Goal: Information Seeking & Learning: Learn about a topic

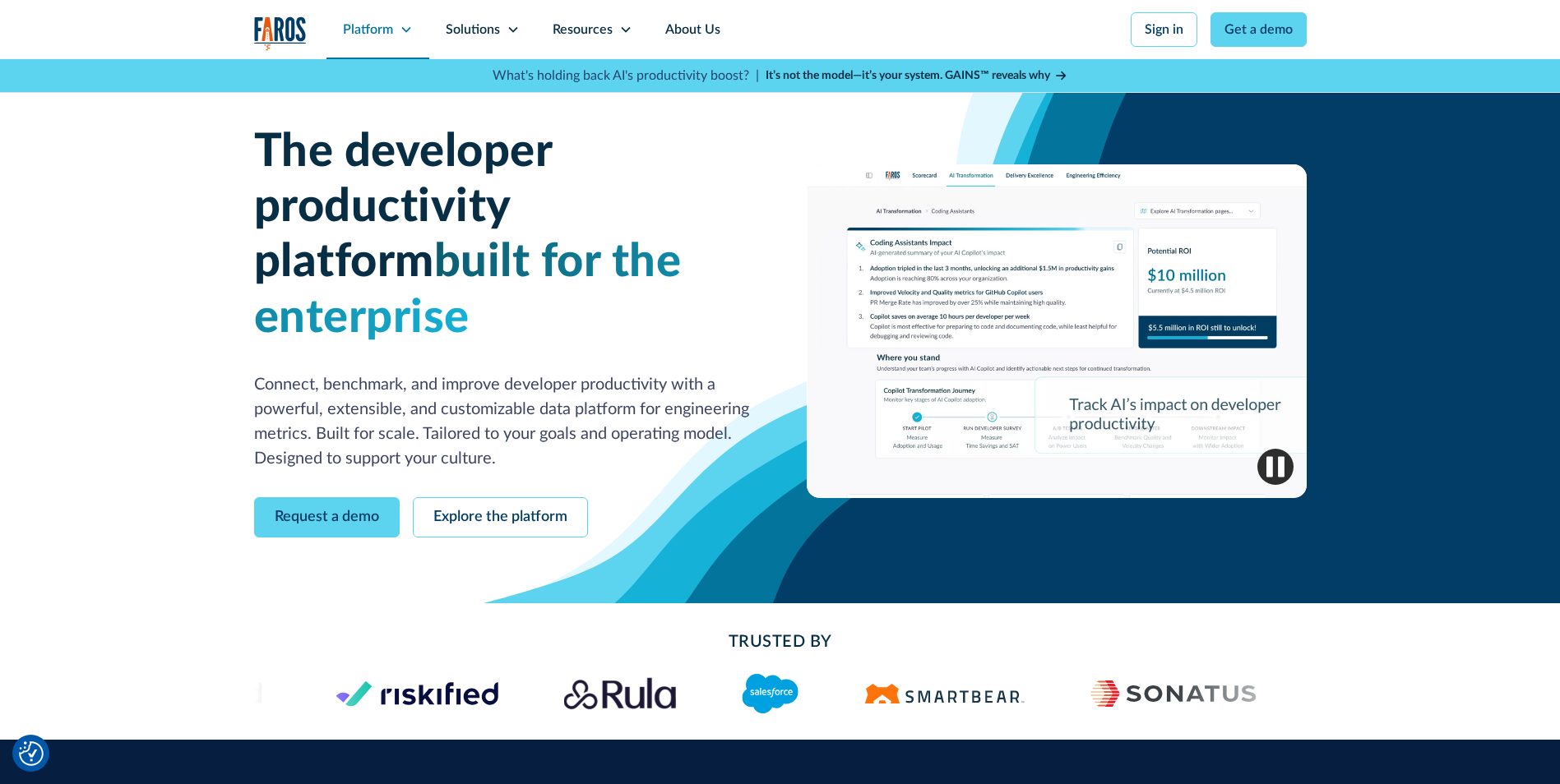
click at [390, 27] on div "Platform" at bounding box center [368, 30] width 50 height 20
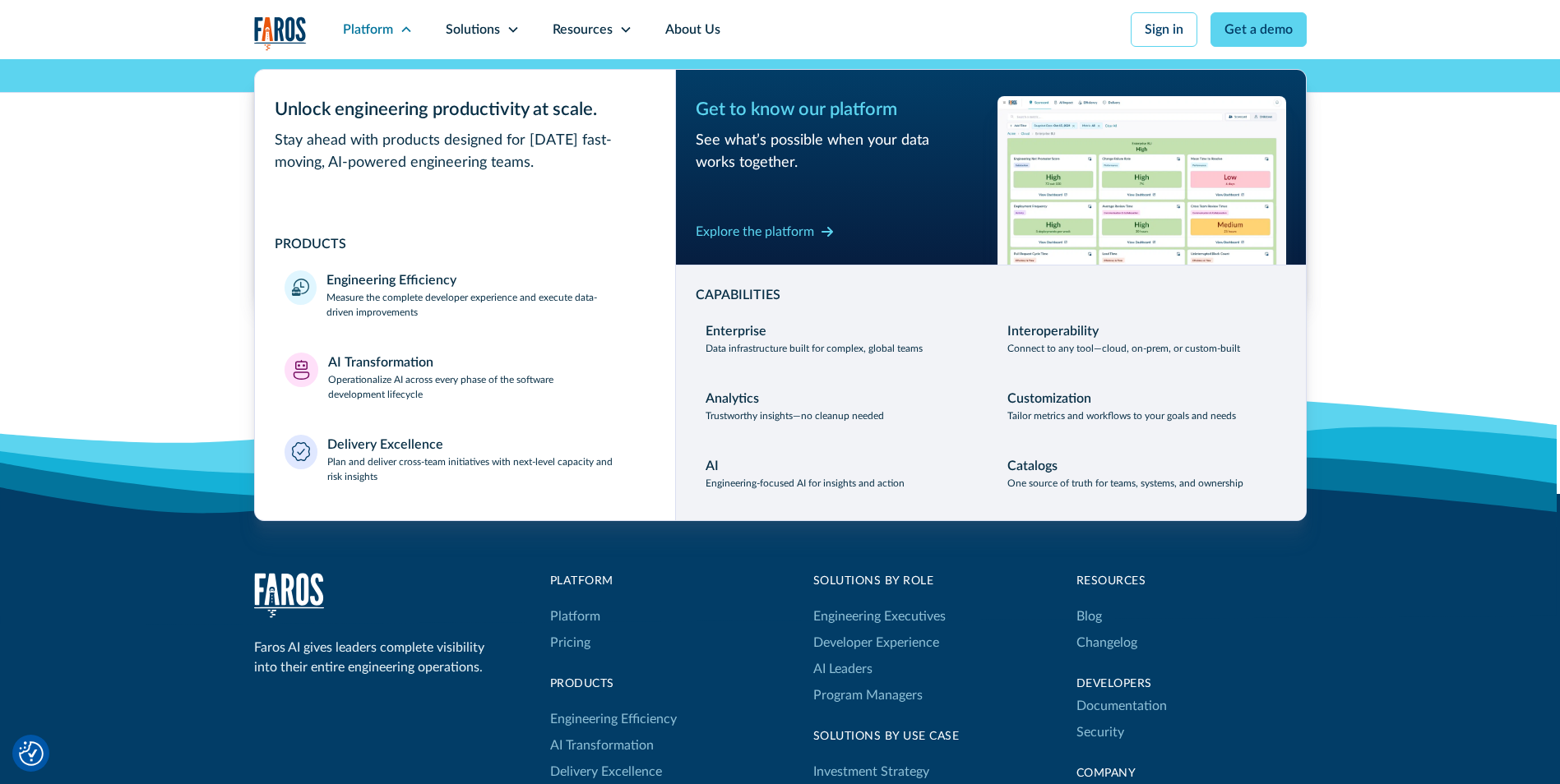
scroll to position [5056, 0]
click at [1484, 205] on div "Demand more from your data You deserve it We believe engineering leaders need A…" at bounding box center [780, 49] width 1560 height 734
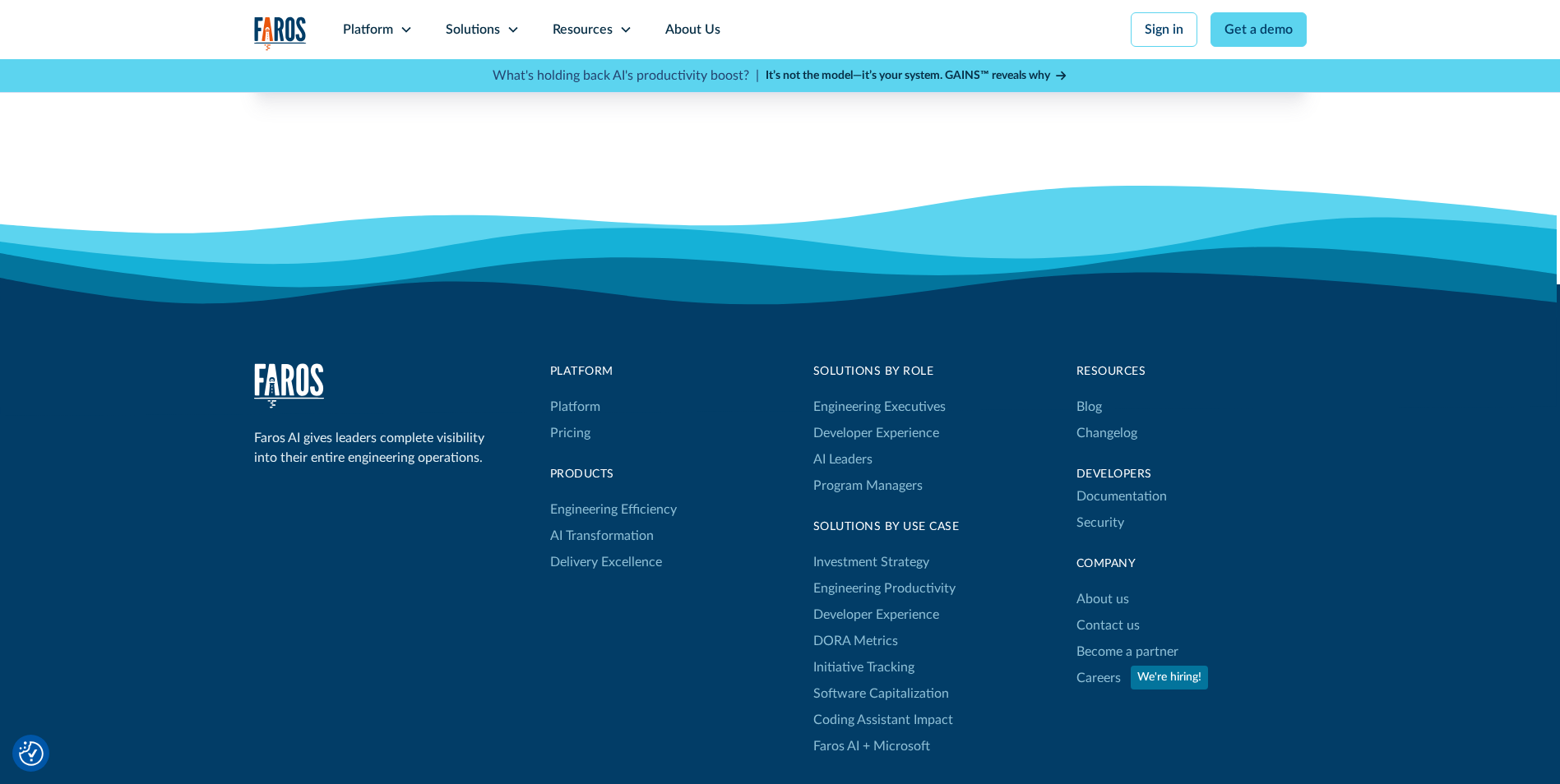
scroll to position [5463, 0]
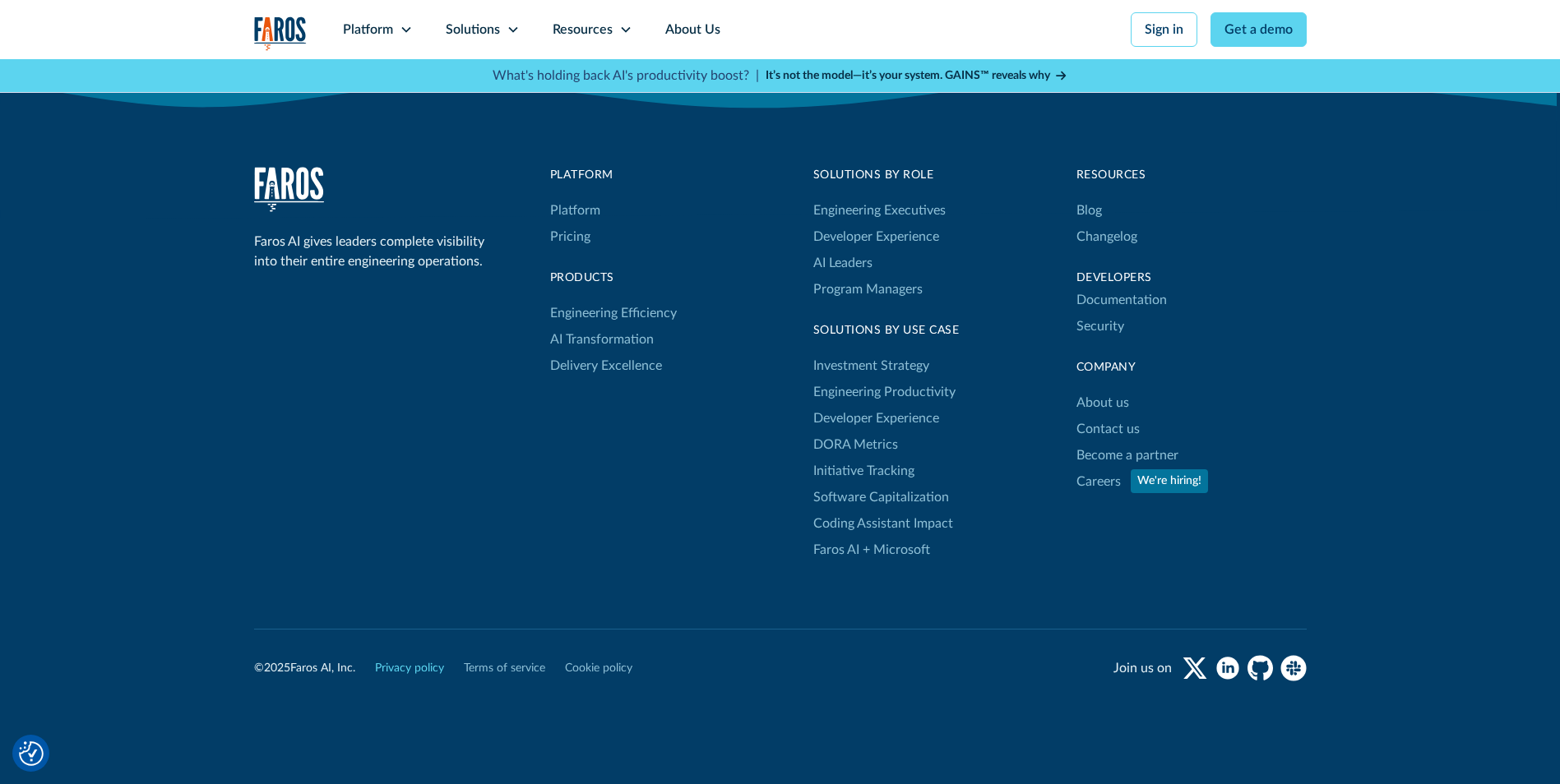
click at [422, 660] on link "Privacy policy" at bounding box center [409, 668] width 69 height 17
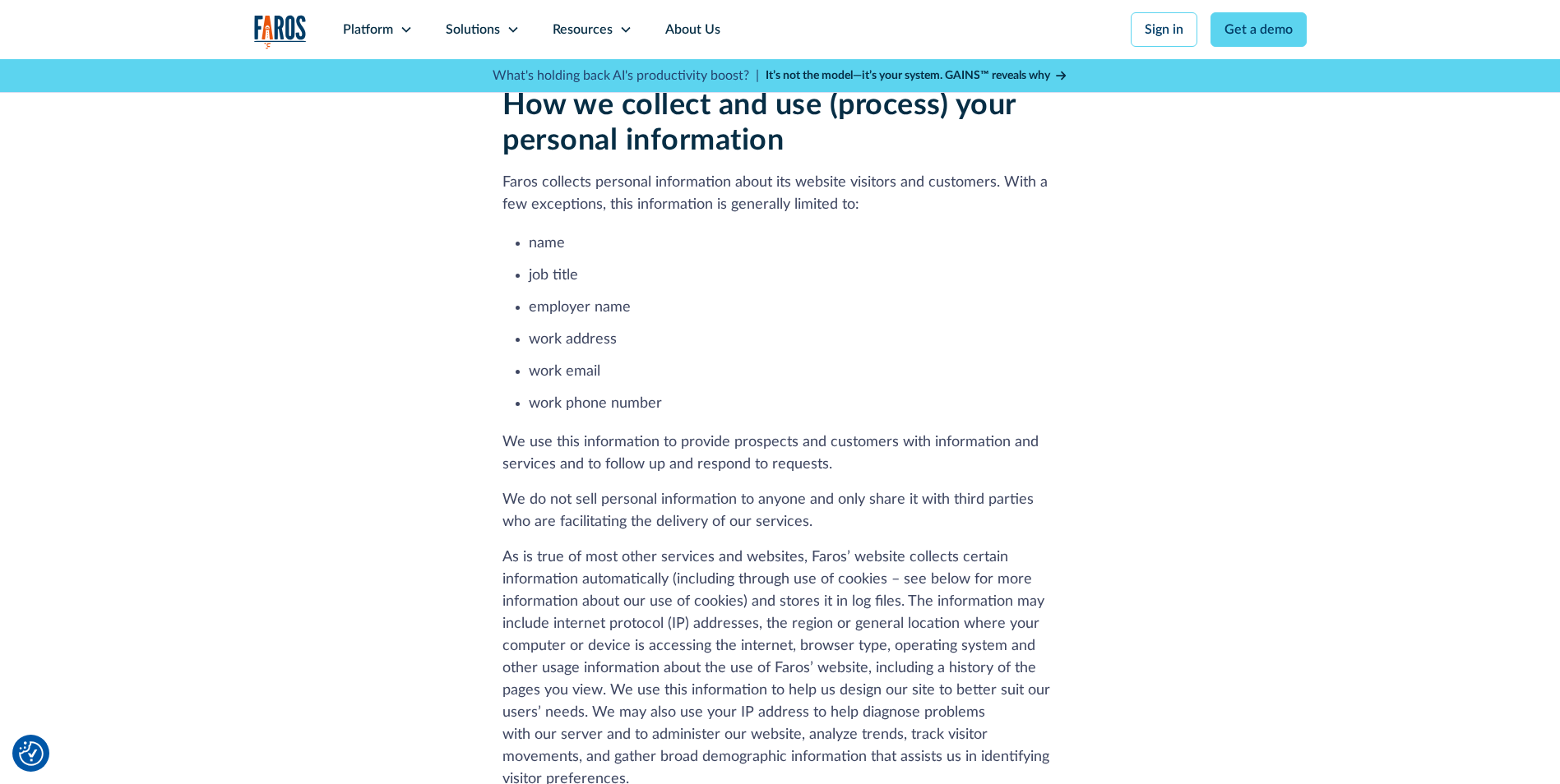
scroll to position [902, 0]
click at [34, 747] on img "Cookie Settings" at bounding box center [31, 753] width 25 height 25
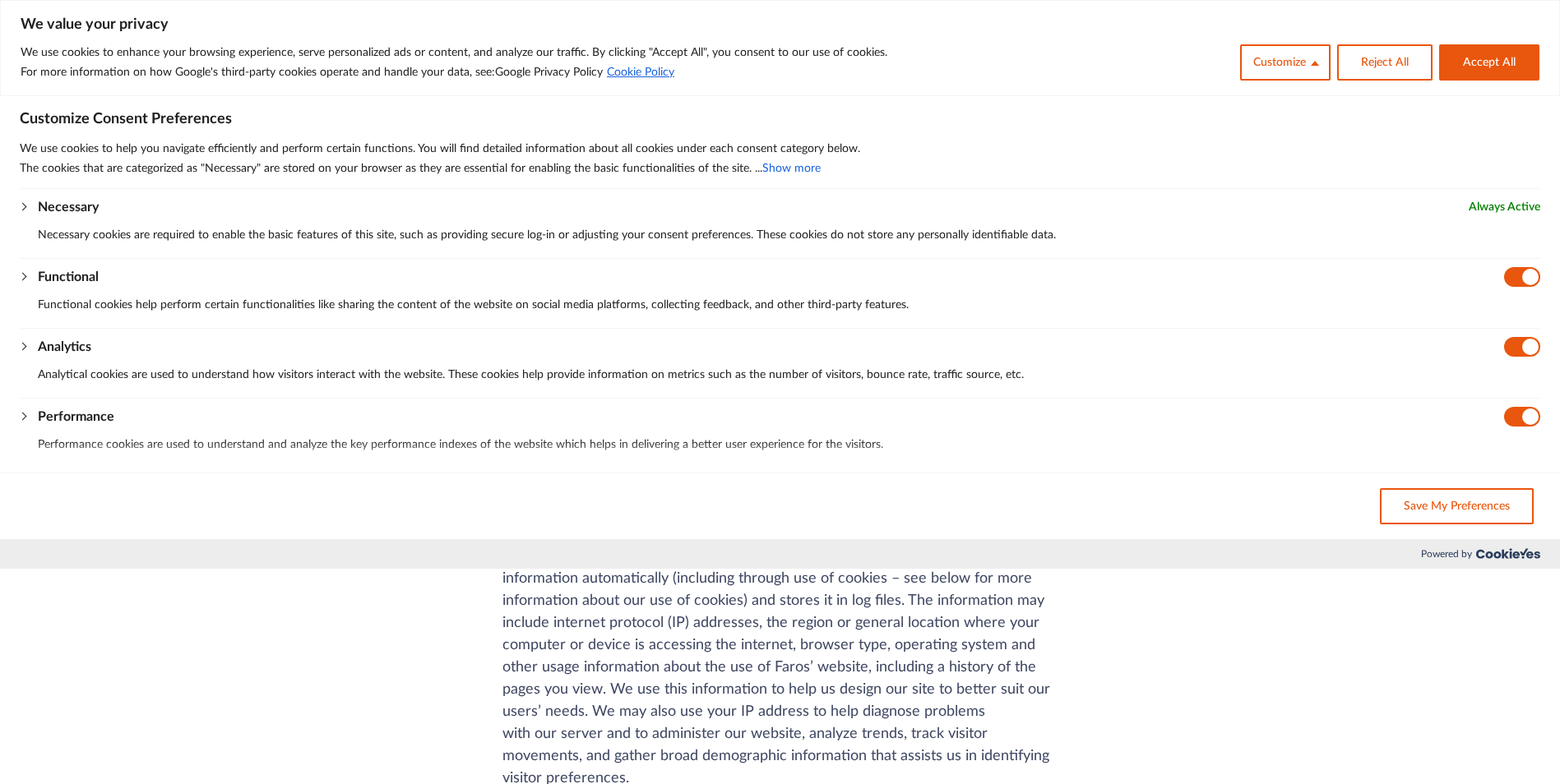
click at [20, 267] on icon "We value your privacy" at bounding box center [20, 267] width 0 height 0
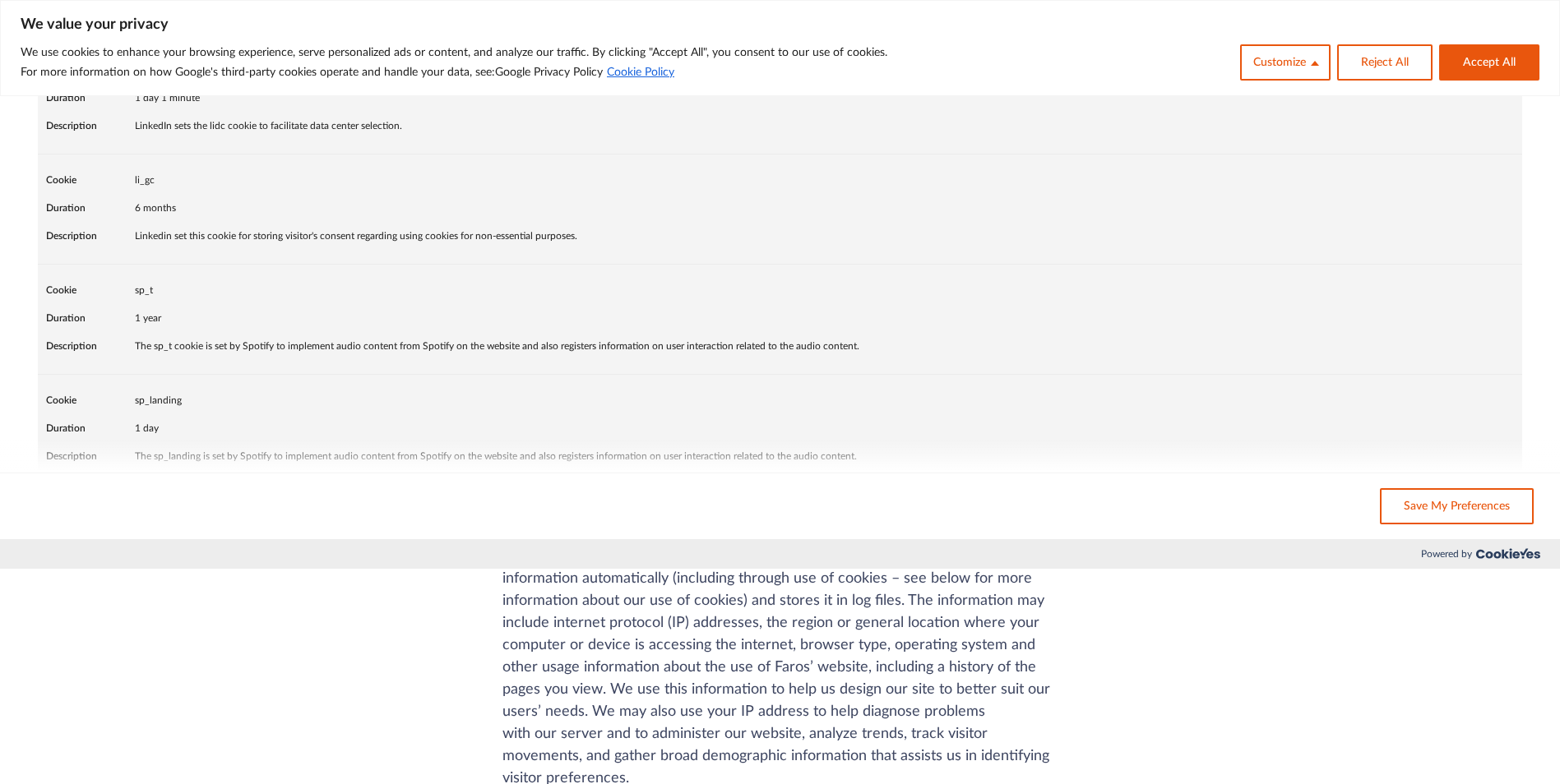
scroll to position [0, 0]
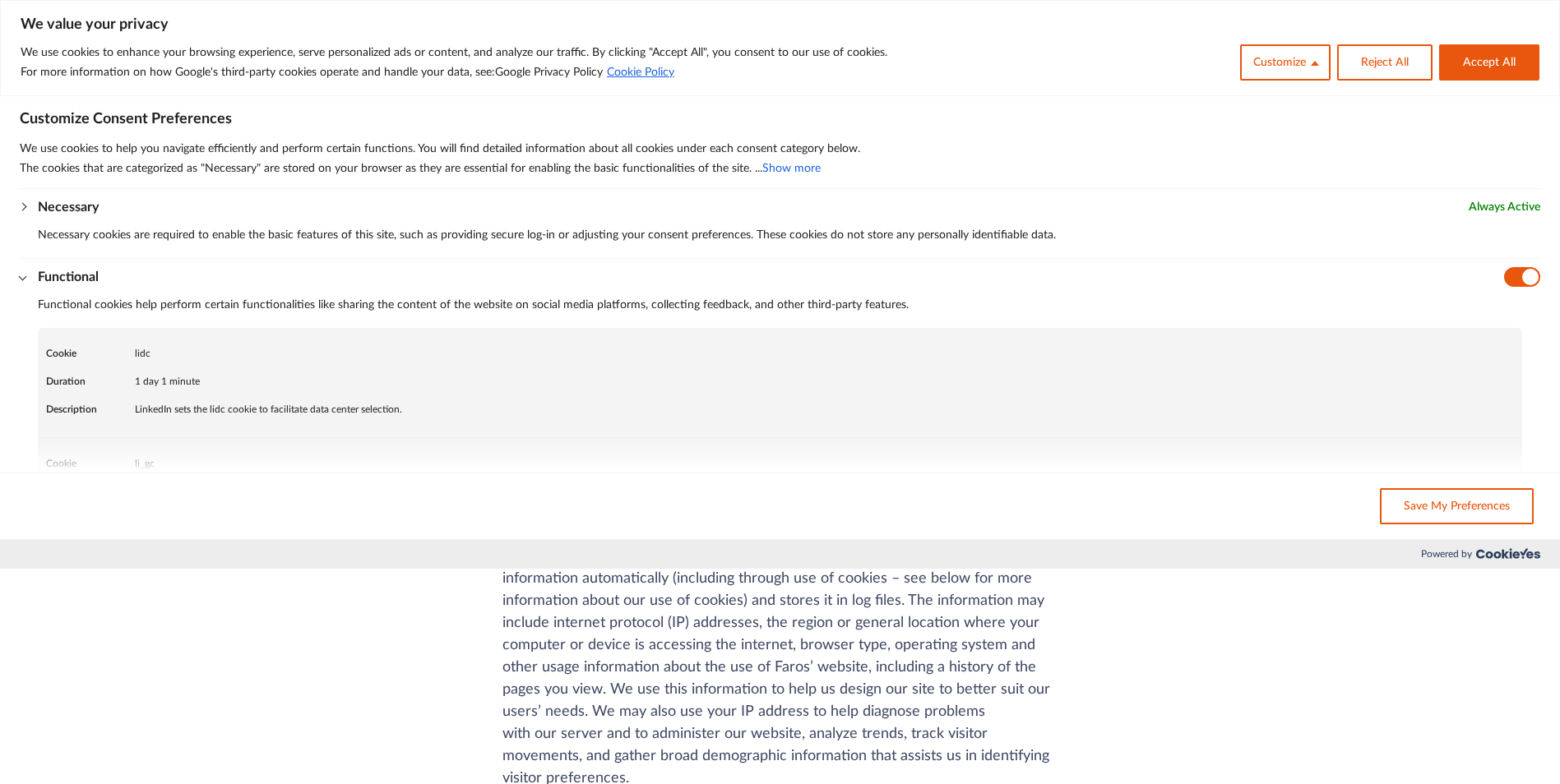
drag, startPoint x: 1130, startPoint y: 315, endPoint x: 1277, endPoint y: 290, distance: 149.1
click at [1277, 290] on div "Functional Functional cookies help perform certain functionalities like sharing…" at bounding box center [788, 297] width 1502 height 61
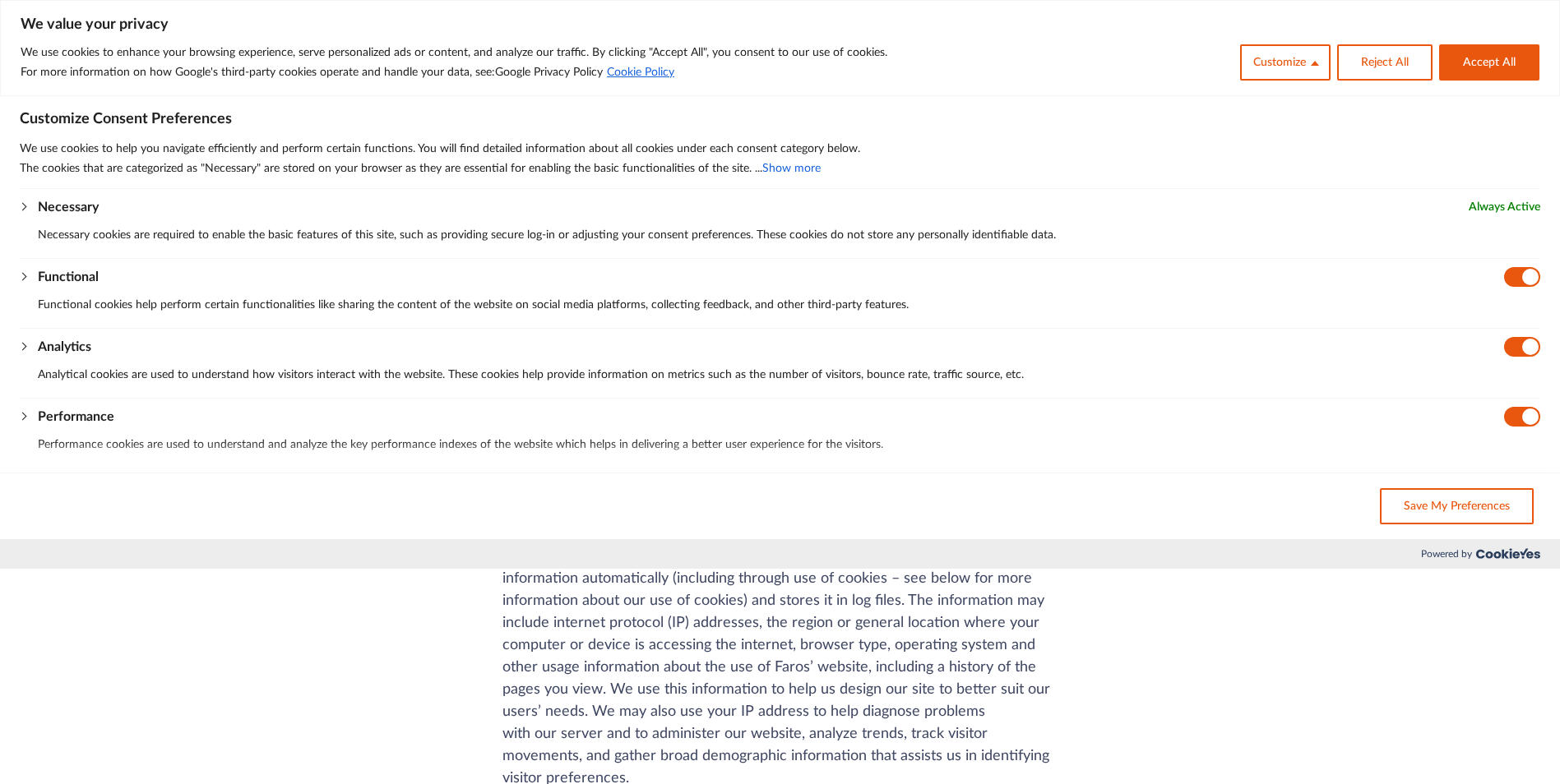
click at [20, 197] on icon "We value your privacy" at bounding box center [20, 197] width 0 height 0
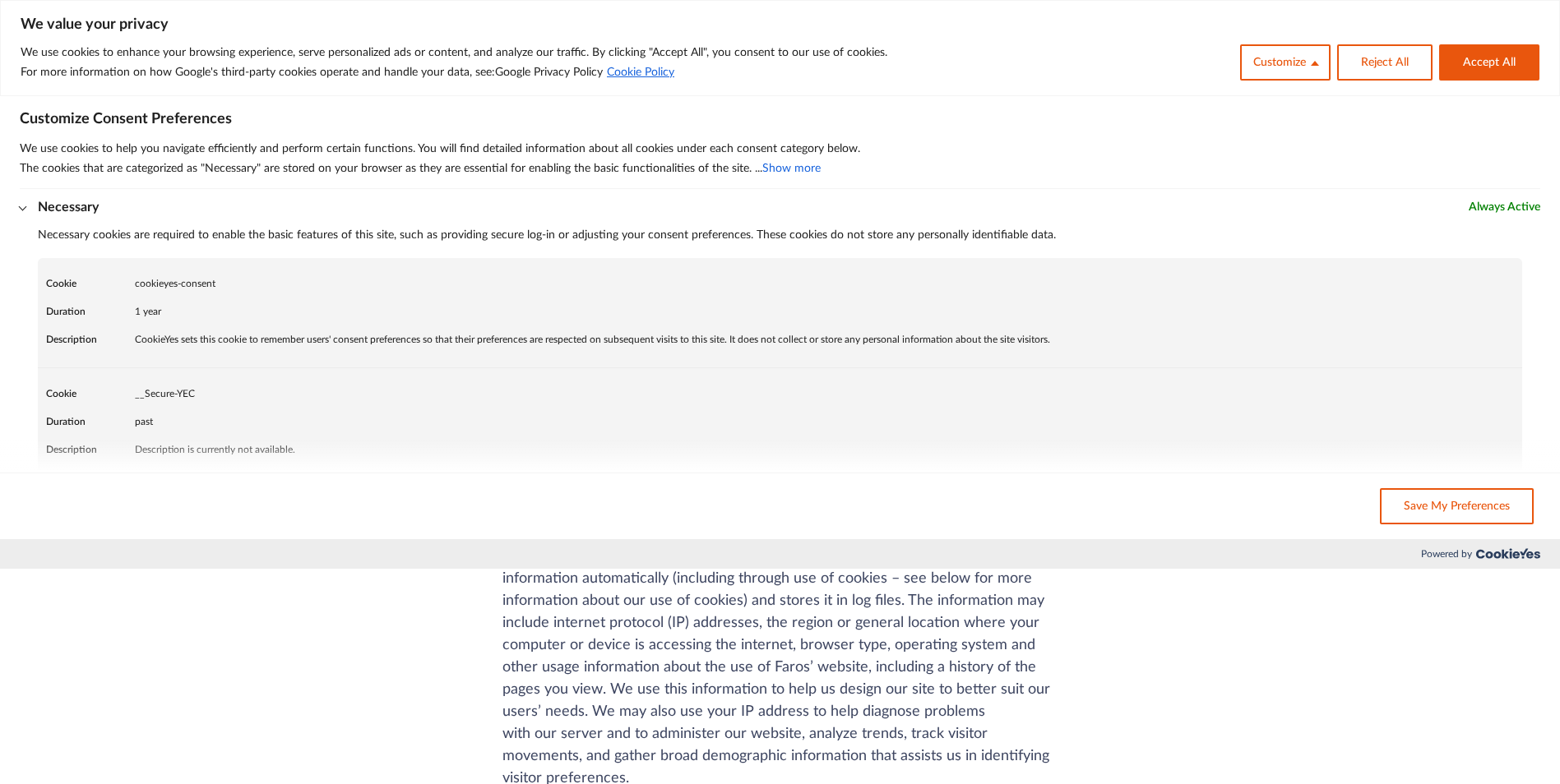
click at [1496, 61] on button "Accept All" at bounding box center [1489, 63] width 101 height 36
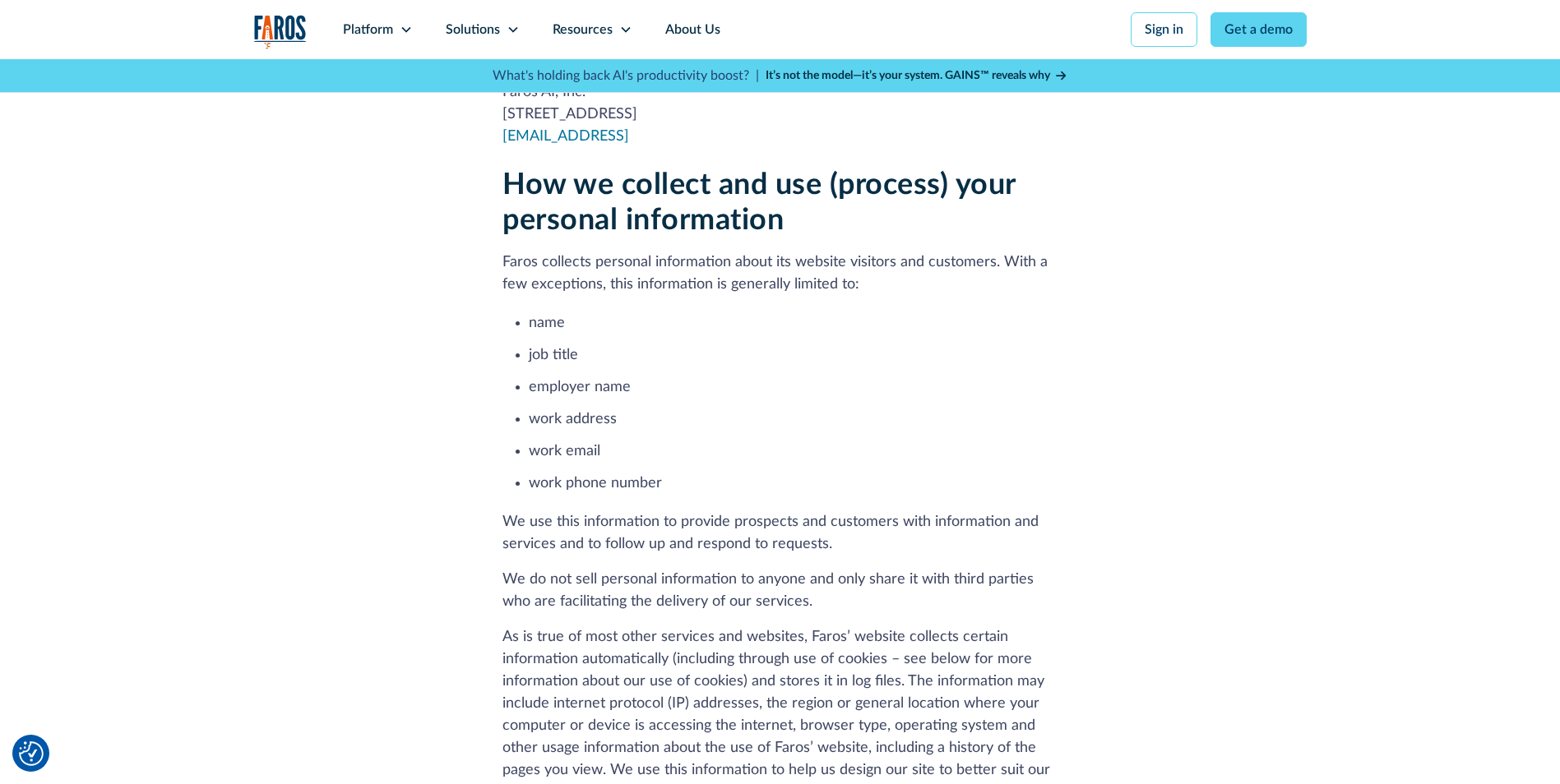
scroll to position [820, 0]
